Goal: Task Accomplishment & Management: Use online tool/utility

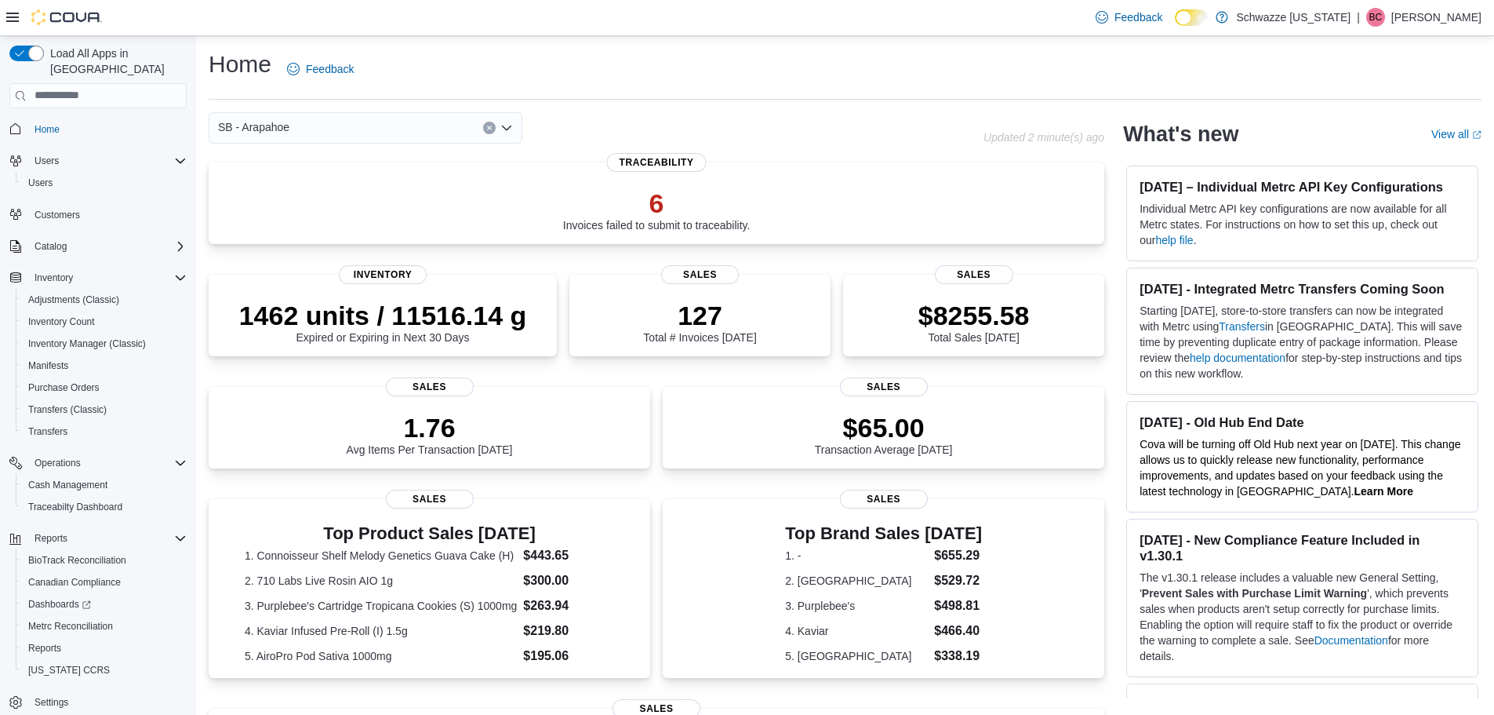
scroll to position [7, 0]
click at [834, 452] on div "$65.00 Transaction Average [DATE]" at bounding box center [884, 432] width 138 height 44
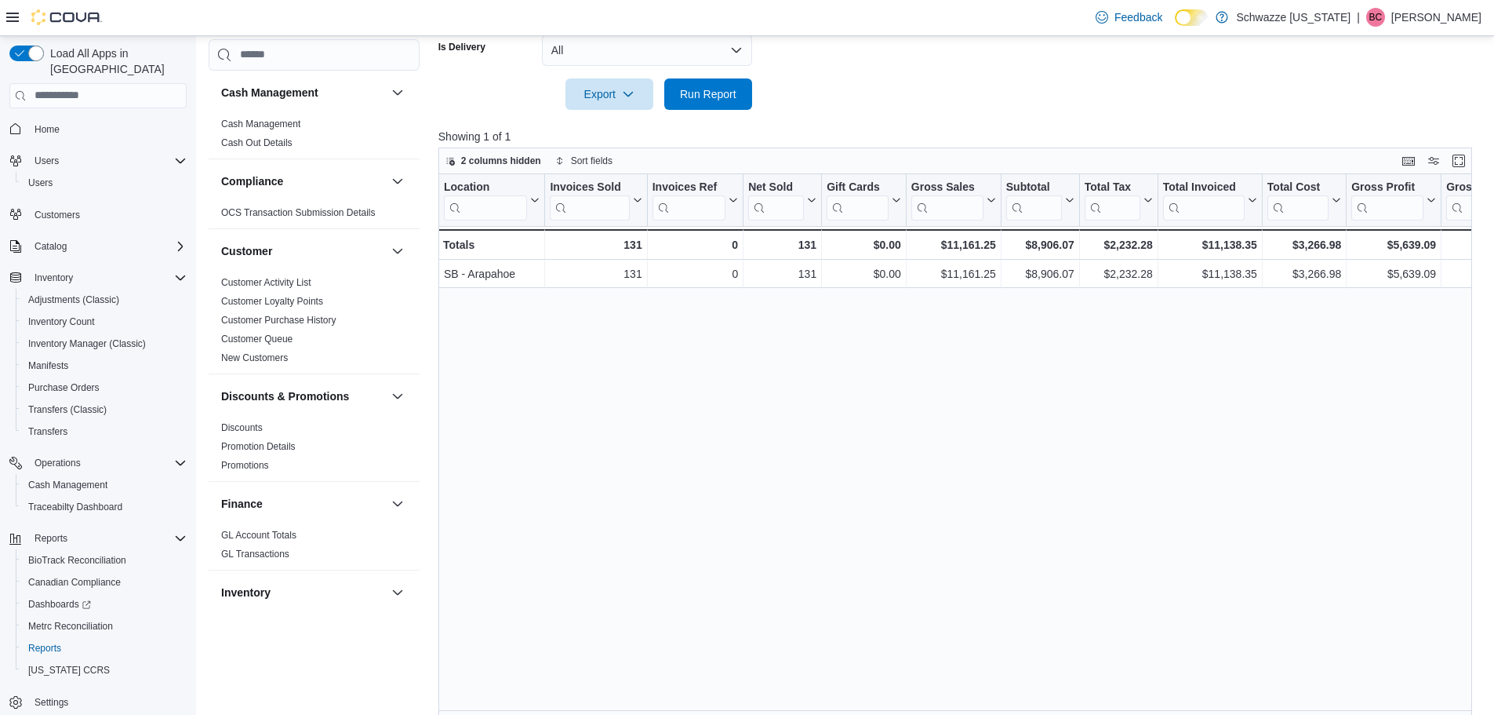
scroll to position [487, 0]
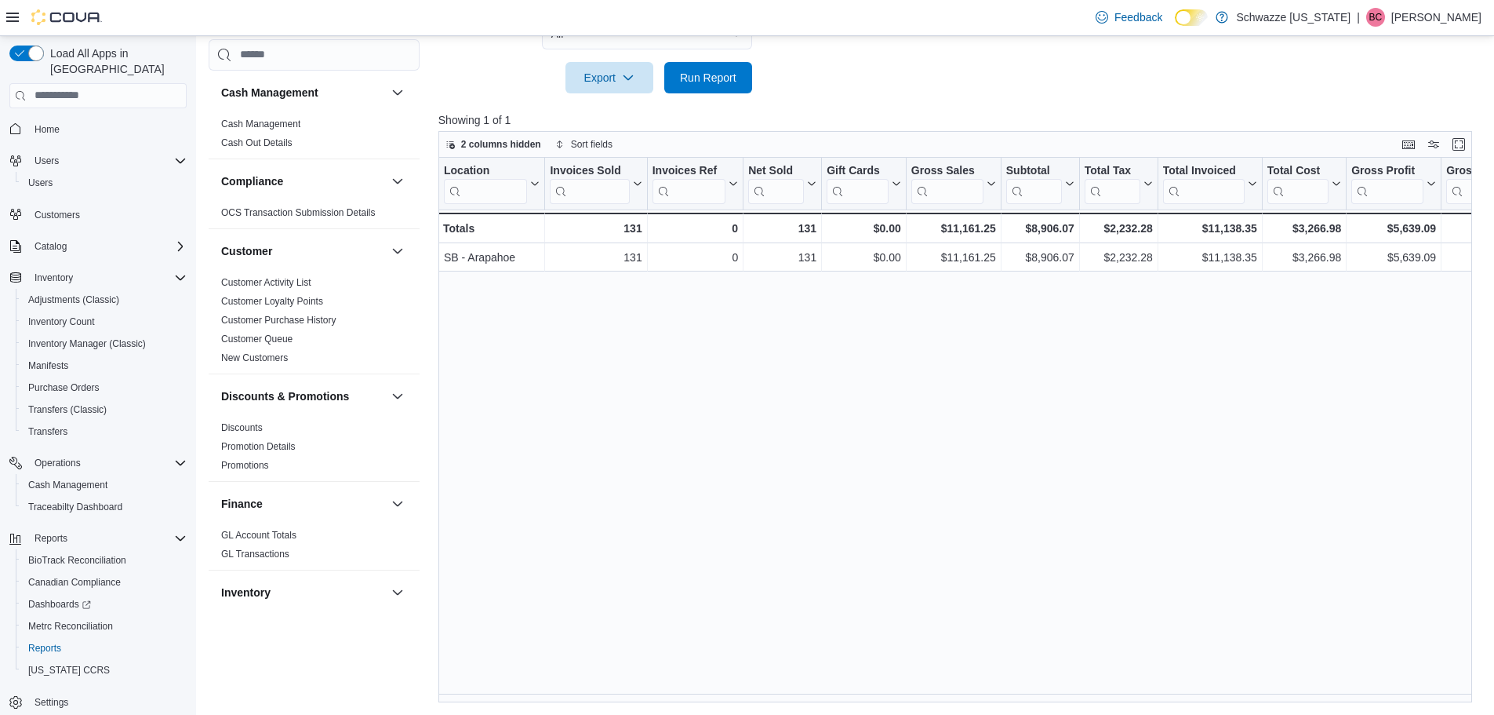
click at [733, 694] on div "Location Click to view column header actions Invoices Sold Click to view column…" at bounding box center [961, 430] width 1045 height 545
drag, startPoint x: 737, startPoint y: 708, endPoint x: 744, endPoint y: 701, distance: 9.4
click at [744, 701] on div "Reports Feedback Cash Management Cash Management Cash Out Details Compliance OC…" at bounding box center [846, 132] width 1300 height 1166
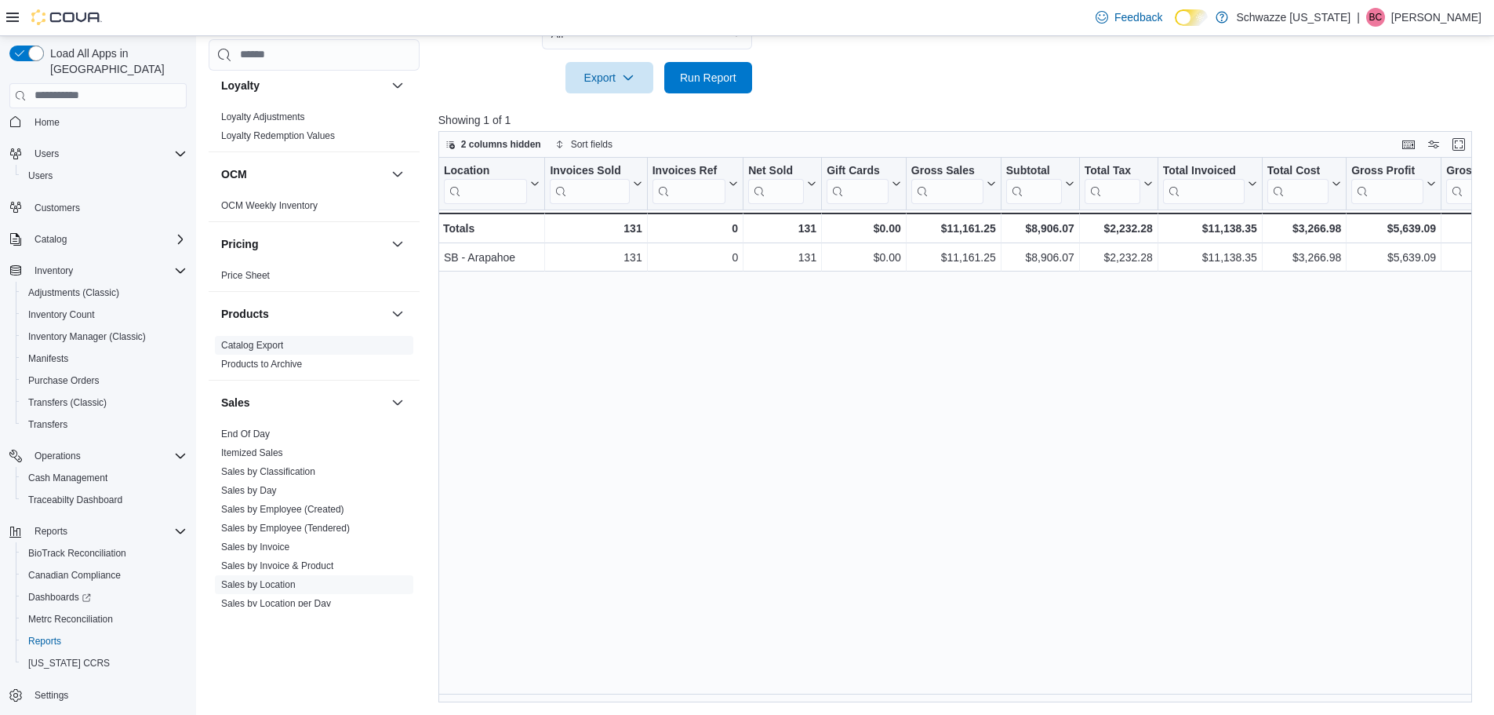
scroll to position [784, 0]
click at [252, 433] on link "End Of Day" at bounding box center [245, 433] width 49 height 11
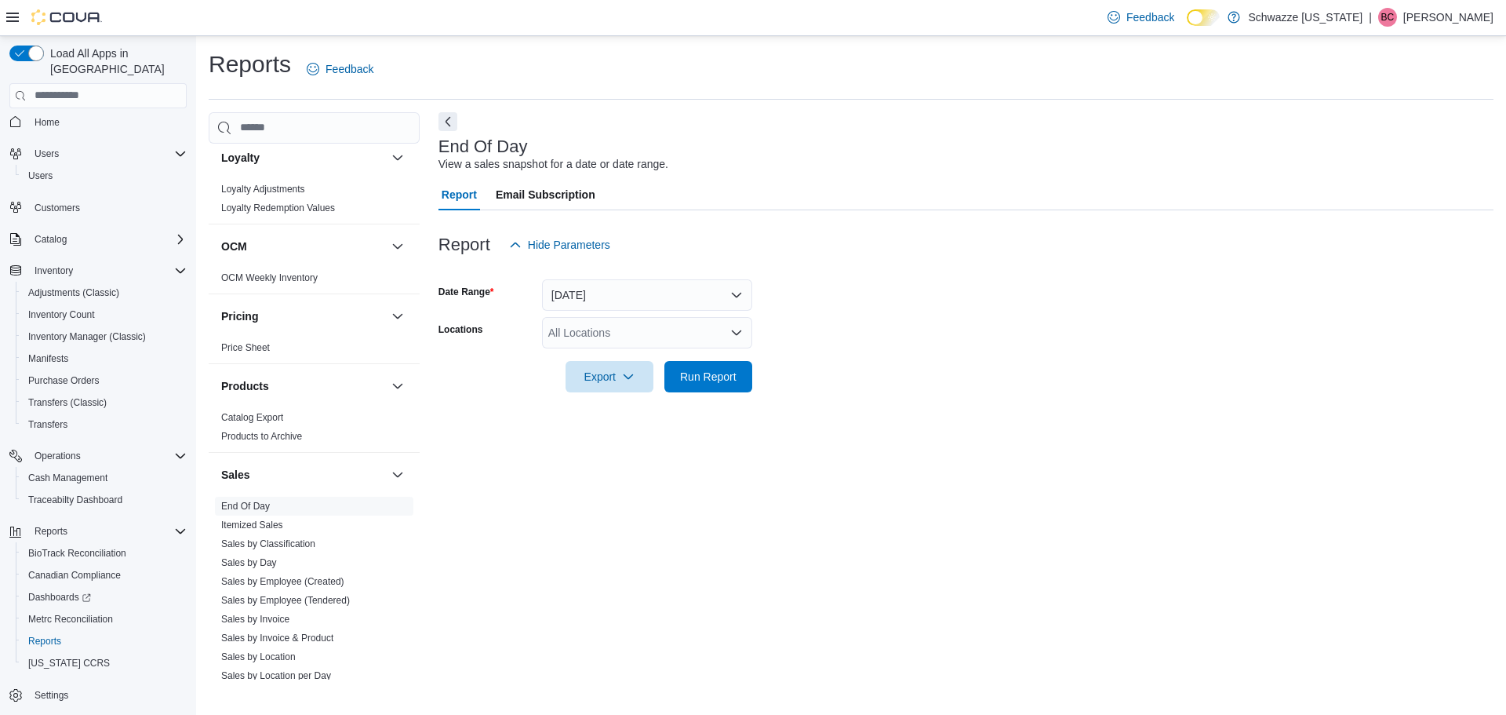
click at [633, 337] on div "All Locations" at bounding box center [647, 332] width 210 height 31
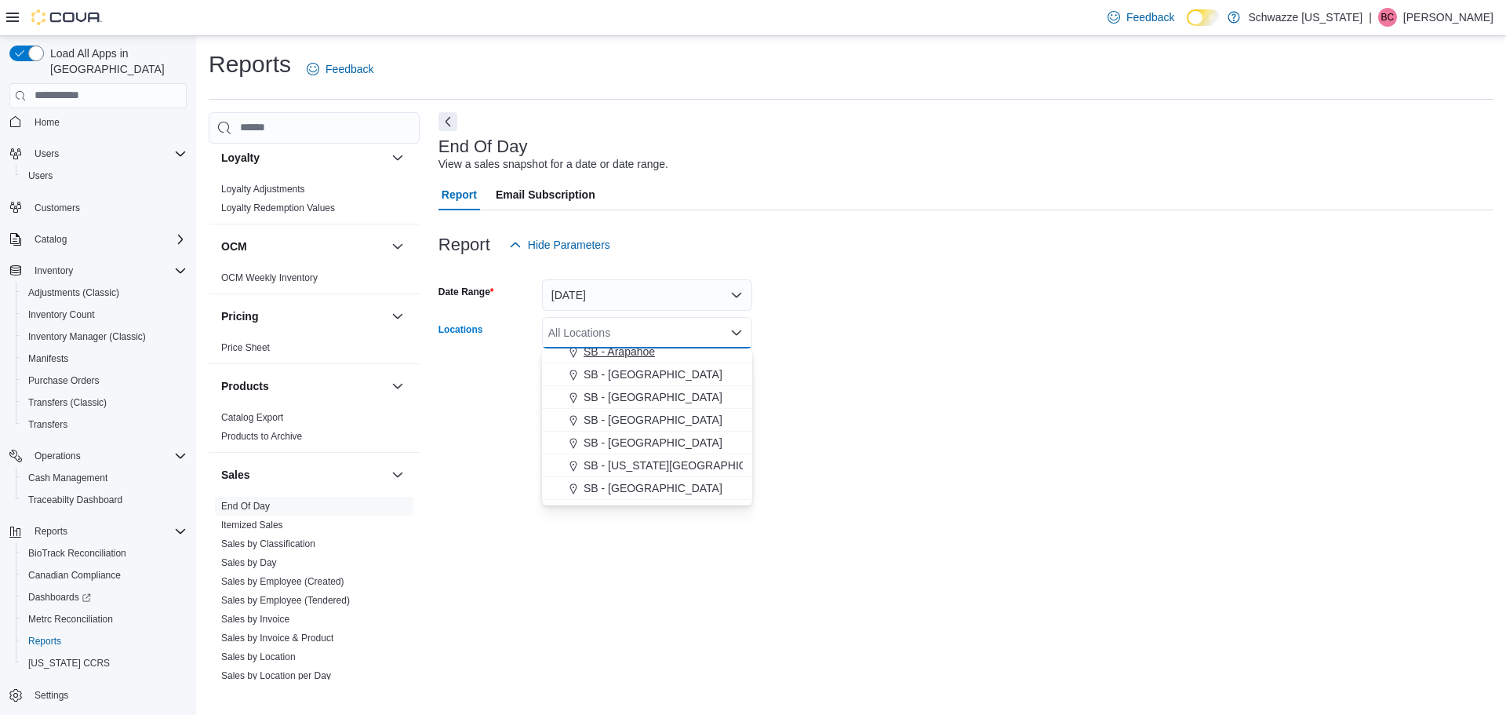
click at [644, 359] on button "SB - Arapahoe" at bounding box center [647, 351] width 210 height 23
click at [942, 166] on div "End Of Day View a sales snapshot for a date or date range." at bounding box center [962, 154] width 1047 height 35
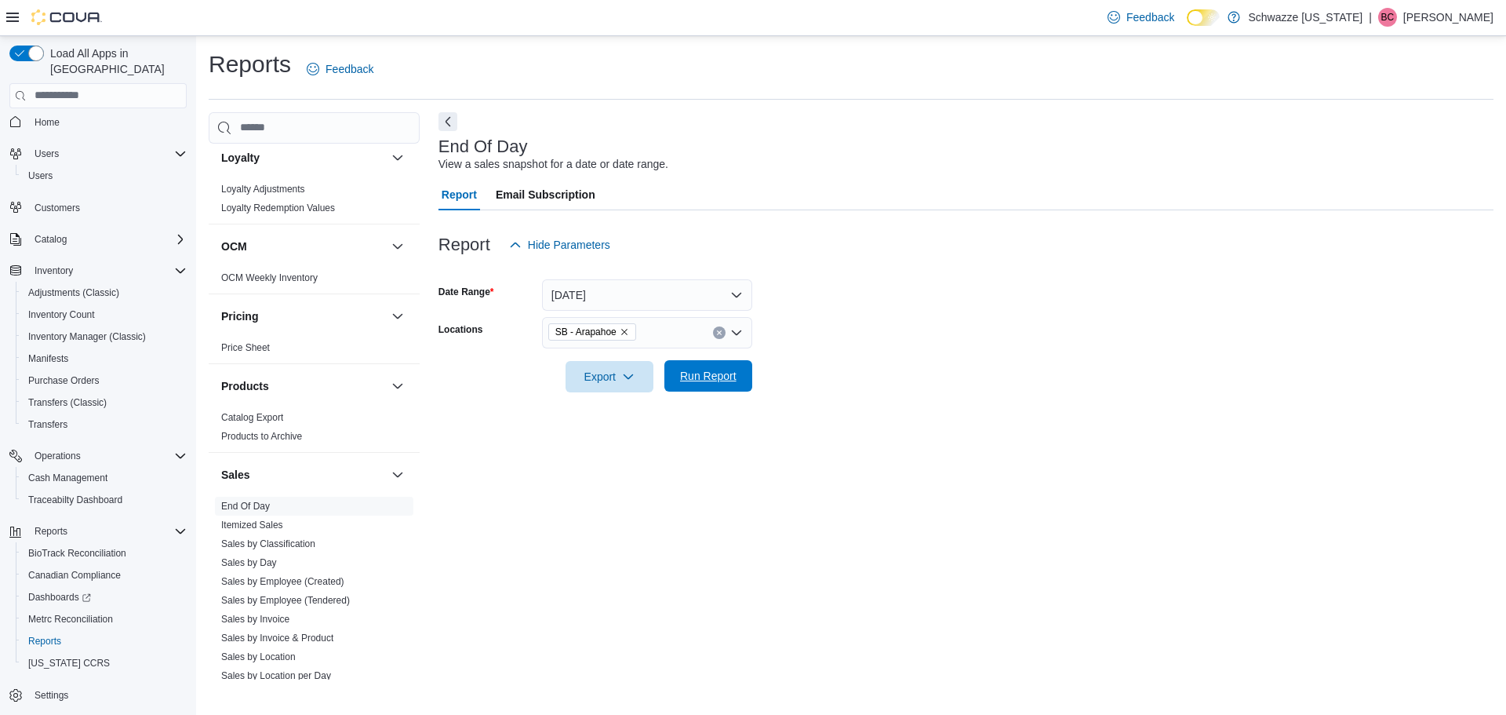
click at [704, 384] on span "Run Report" at bounding box center [708, 375] width 69 height 31
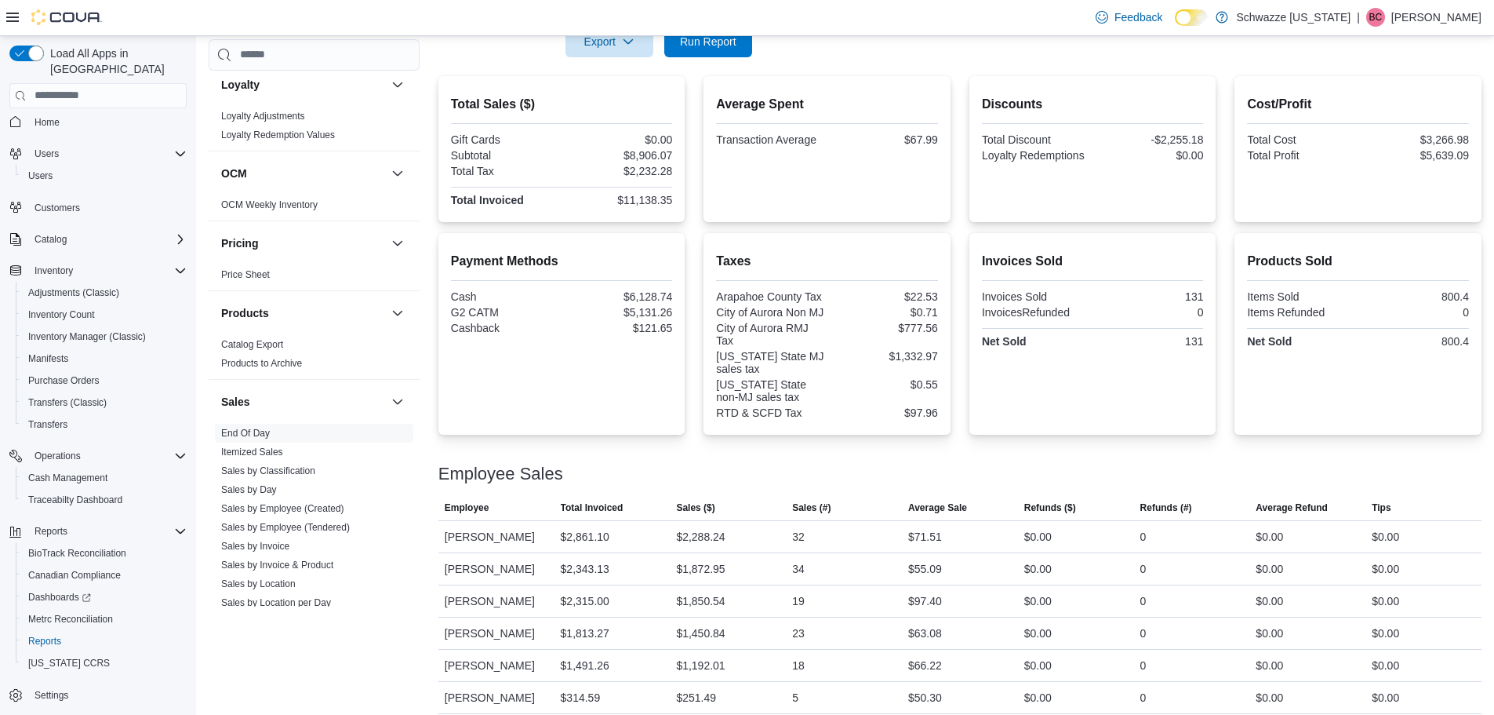
scroll to position [347, 0]
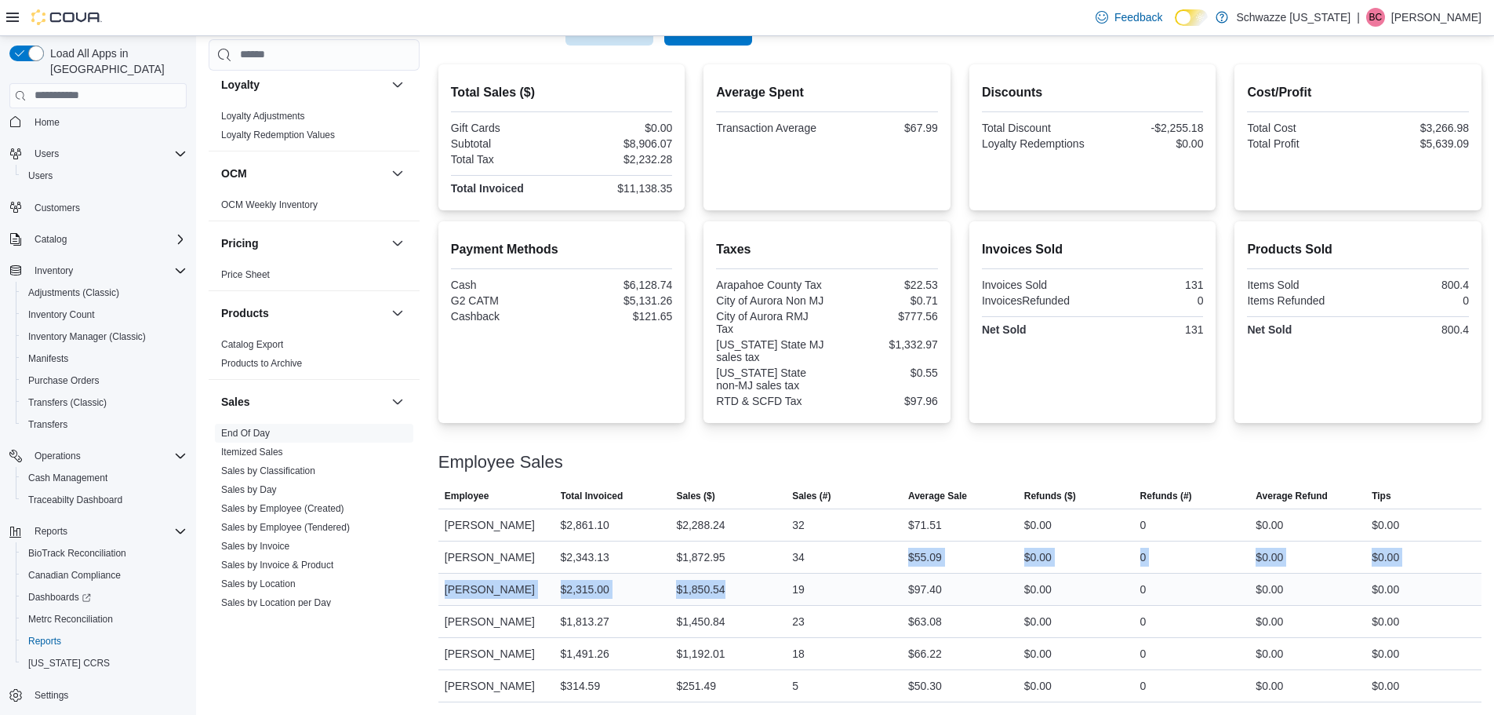
drag, startPoint x: 841, startPoint y: 554, endPoint x: 783, endPoint y: 595, distance: 70.9
click at [783, 595] on tbody "Employee Taylor Simpson Total Invoiced $2,861.10 Sales ($) $2,288.24 Sales (#) …" at bounding box center [960, 604] width 1043 height 193
click at [802, 555] on div "34" at bounding box center [798, 557] width 13 height 19
drag, startPoint x: 817, startPoint y: 556, endPoint x: 802, endPoint y: 564, distance: 16.8
click at [802, 564] on div "34" at bounding box center [844, 556] width 116 height 31
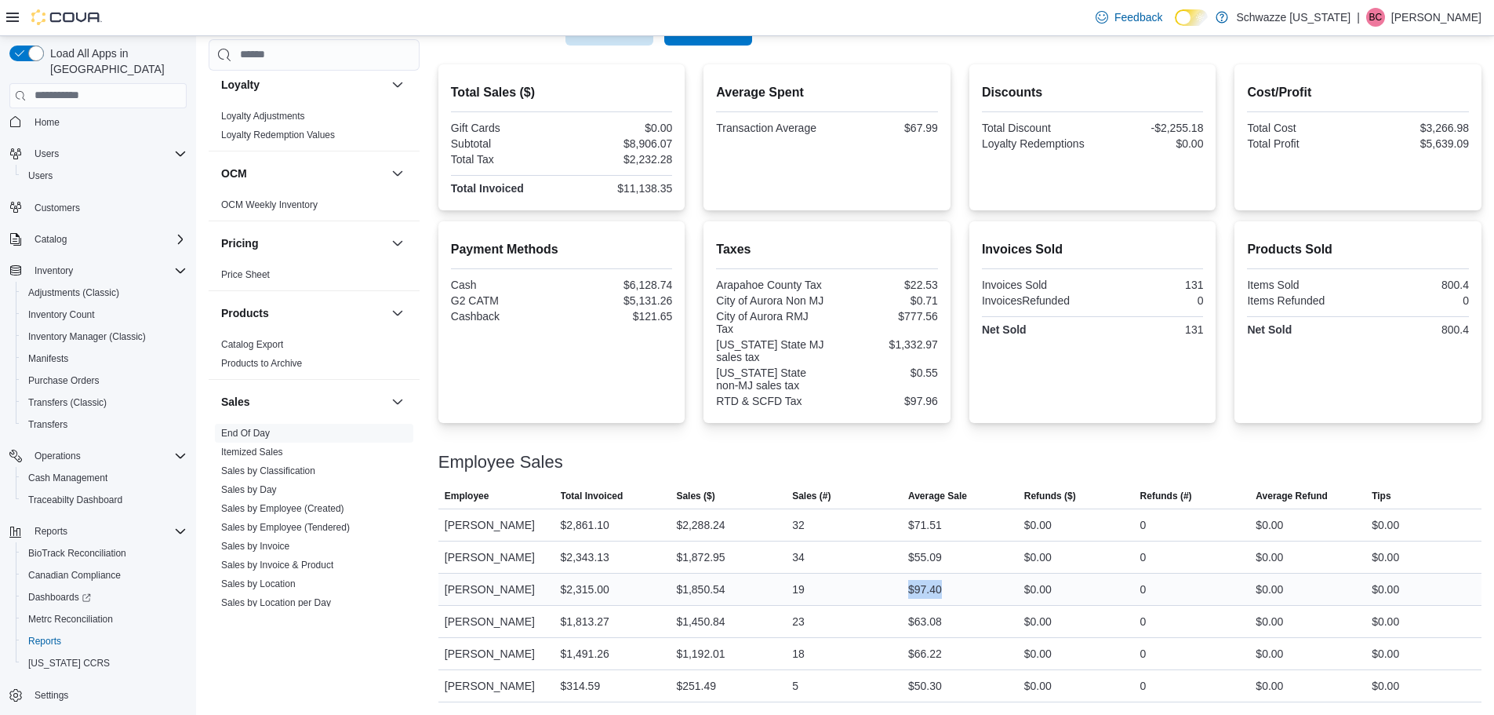
drag, startPoint x: 955, startPoint y: 591, endPoint x: 879, endPoint y: 594, distance: 75.4
click at [879, 594] on tr "Employee Tanner Peterson Total Invoiced $2,315.00 Sales ($) $1,850.54 Sales (#)…" at bounding box center [960, 589] width 1043 height 32
click at [879, 594] on div "19" at bounding box center [844, 588] width 116 height 31
drag, startPoint x: 963, startPoint y: 589, endPoint x: 910, endPoint y: 599, distance: 54.3
click at [910, 599] on div "$97.40" at bounding box center [960, 588] width 116 height 31
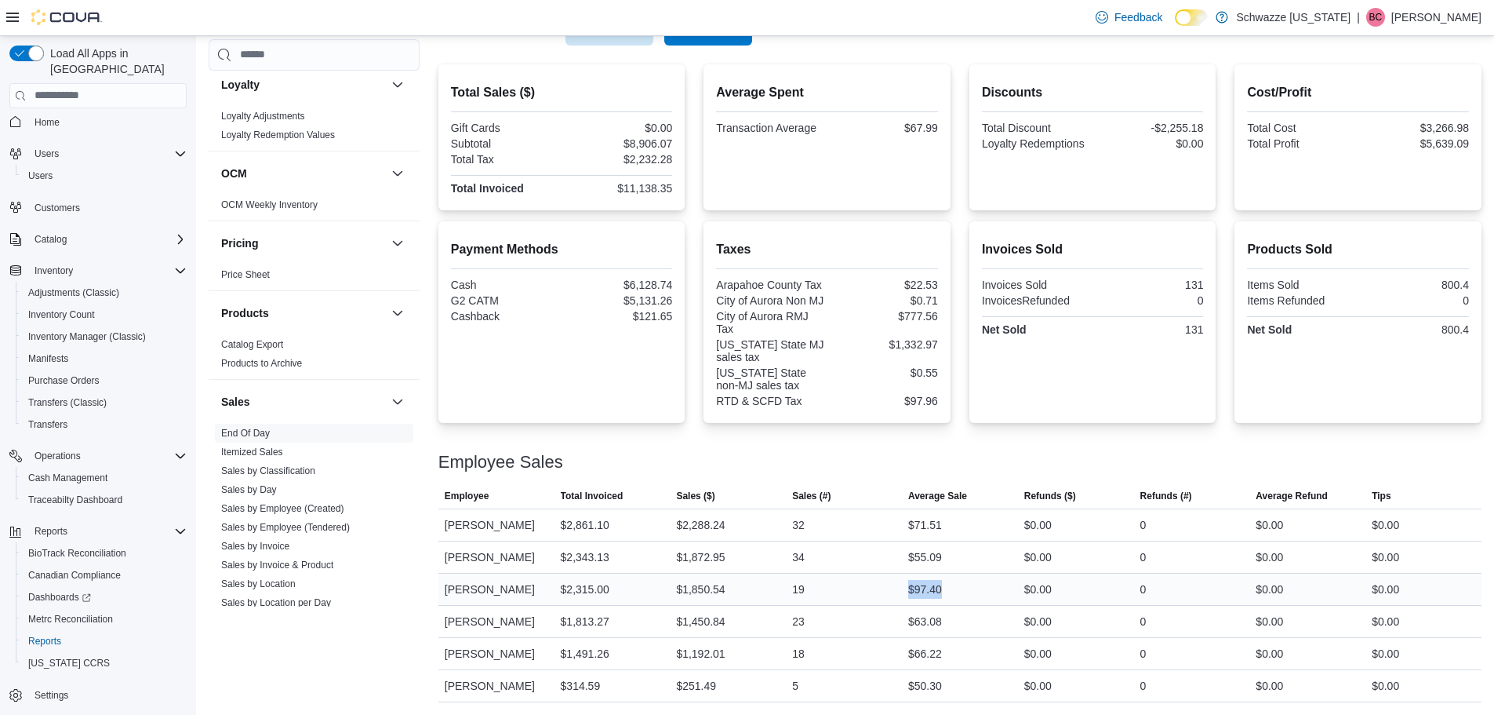
click at [910, 599] on div "$97.40" at bounding box center [960, 588] width 116 height 31
